Goal: Transaction & Acquisition: Book appointment/travel/reservation

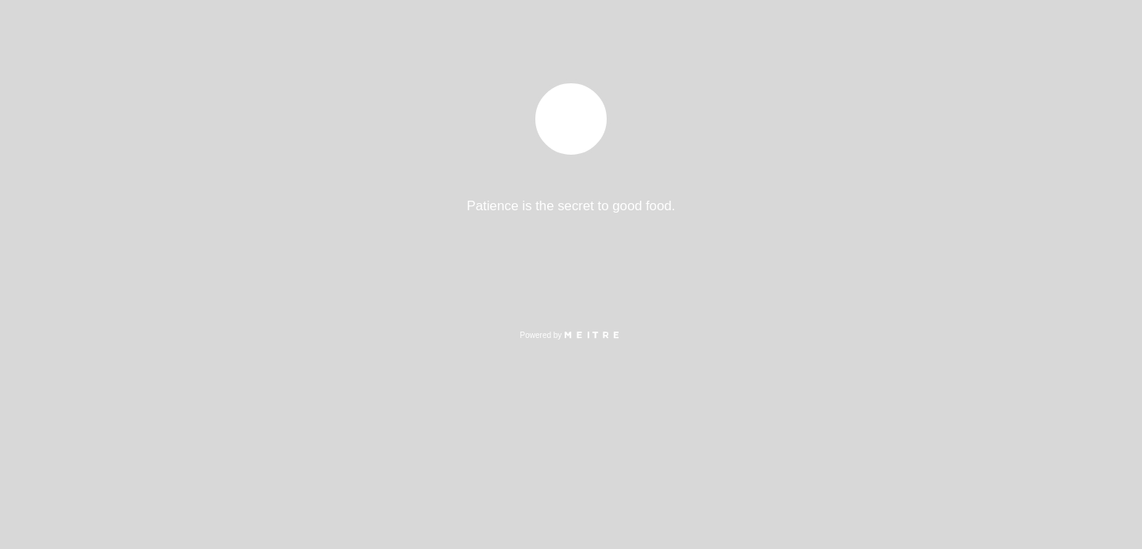
select select "es"
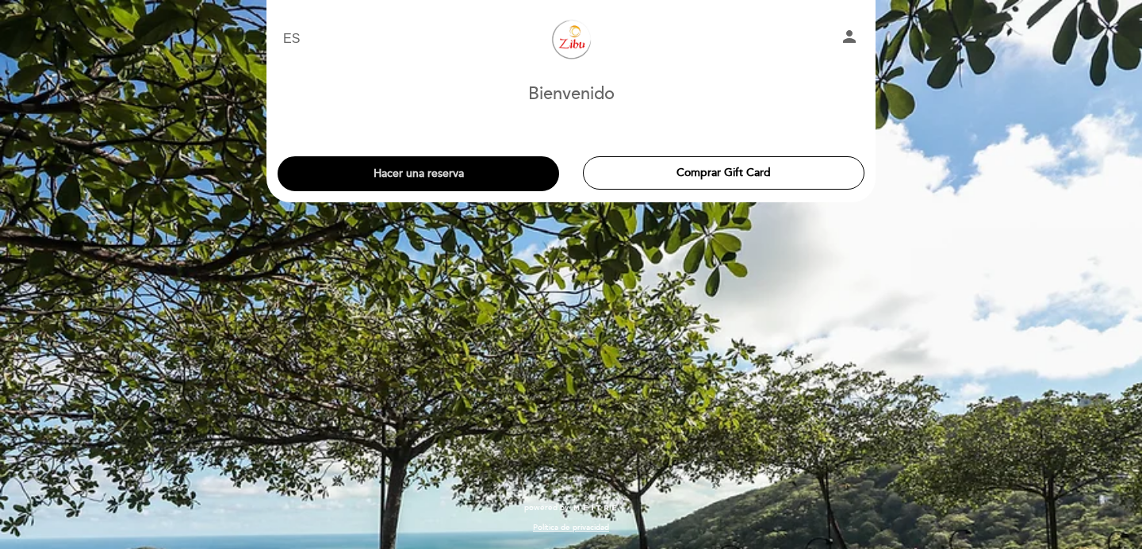
click at [473, 179] on button "Hacer una reserva" at bounding box center [417, 173] width 281 height 35
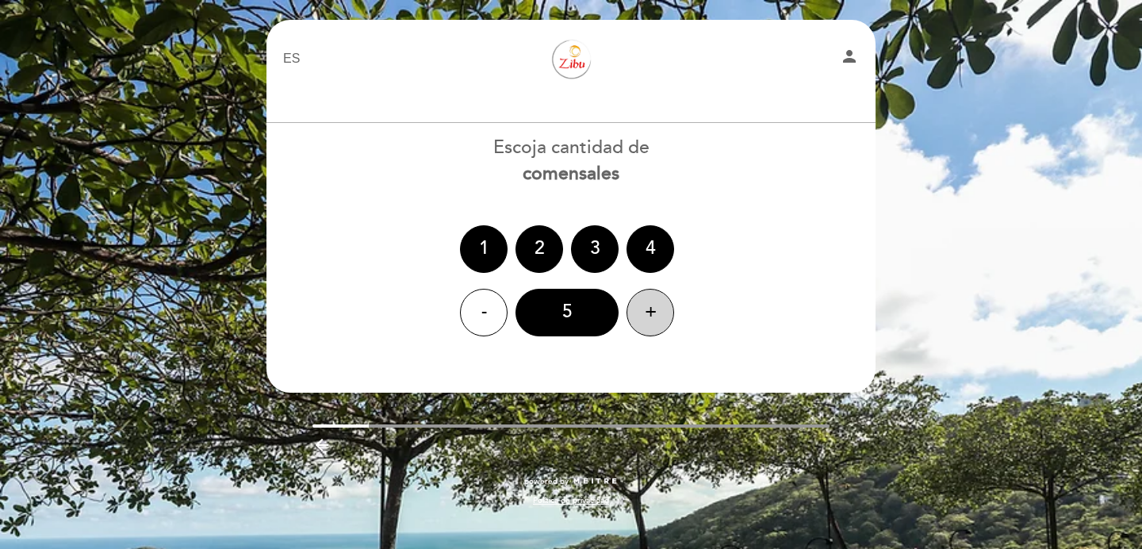
click at [638, 305] on div "+" at bounding box center [650, 313] width 48 height 48
click at [638, 306] on div "+" at bounding box center [650, 313] width 48 height 48
click at [636, 311] on div "+" at bounding box center [650, 313] width 48 height 48
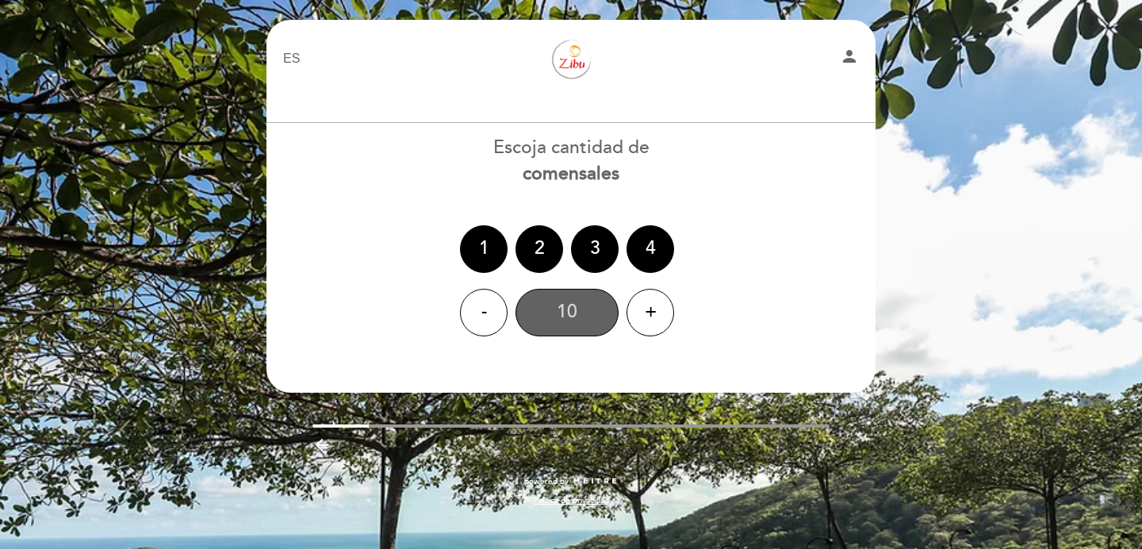
click at [572, 316] on div "10" at bounding box center [566, 313] width 103 height 48
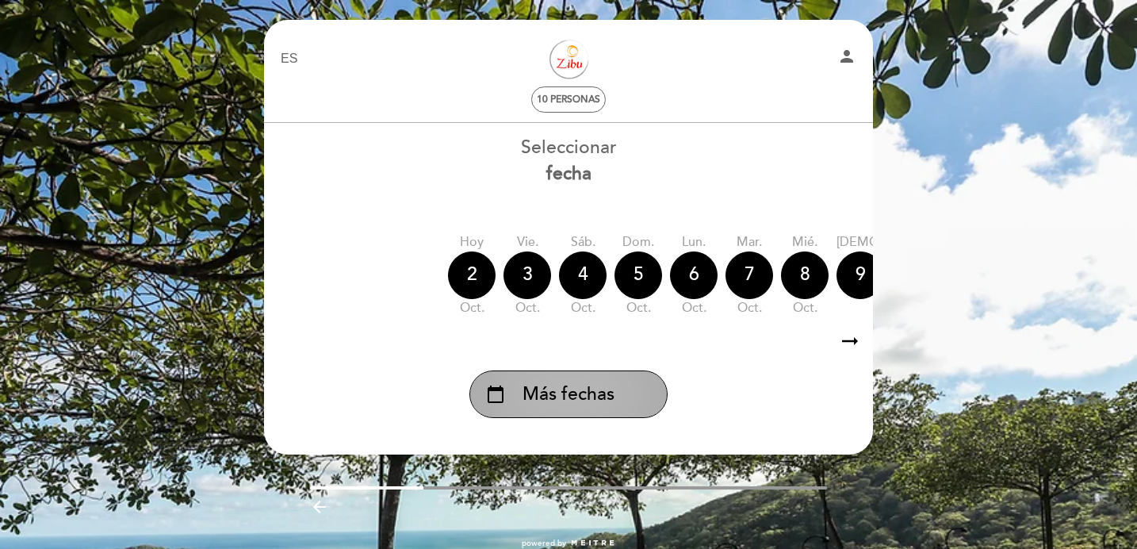
click at [627, 382] on div "calendar_today Más fechas" at bounding box center [568, 394] width 198 height 48
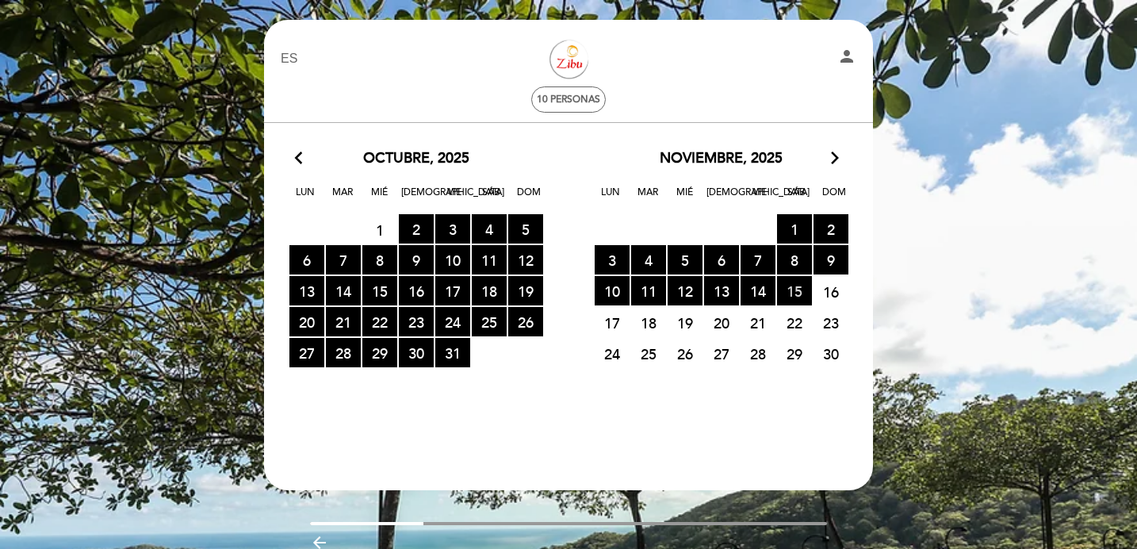
click at [801, 289] on span "15 RESERVAS DISPONIBLES" at bounding box center [794, 290] width 35 height 29
